Goal: Find contact information: Obtain details needed to contact an individual or organization

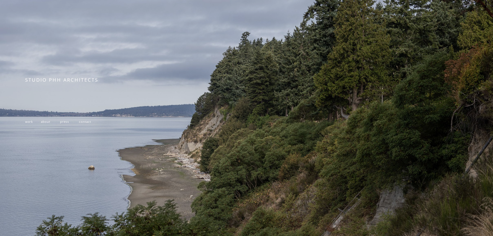
scroll to position [110, 0]
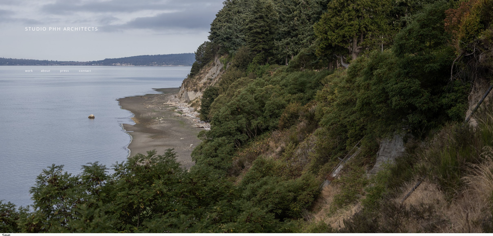
click at [87, 71] on span "contact" at bounding box center [85, 70] width 12 height 4
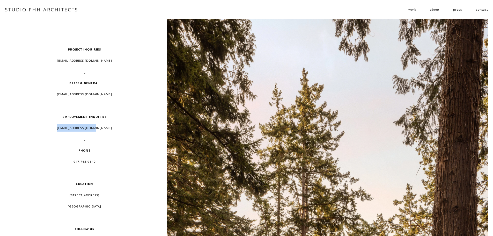
drag, startPoint x: 108, startPoint y: 128, endPoint x: 64, endPoint y: 128, distance: 43.5
click at [64, 128] on p "[EMAIL_ADDRESS][DOMAIN_NAME]" at bounding box center [84, 128] width 118 height 8
copy p "[EMAIL_ADDRESS][DOMAIN_NAME]"
